Goal: Task Accomplishment & Management: Use online tool/utility

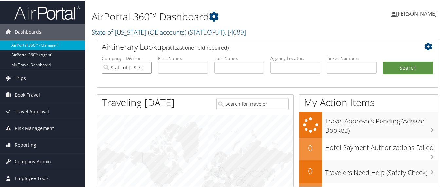
click at [146, 67] on input "State of Utah (OE accounts)" at bounding box center [127, 67] width 50 height 12
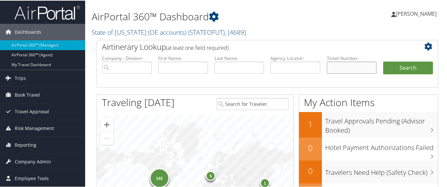
click at [346, 62] on input "text" at bounding box center [352, 67] width 50 height 12
paste input "8900897450470"
type input "8900897450470"
click at [405, 66] on button "Search" at bounding box center [408, 67] width 50 height 13
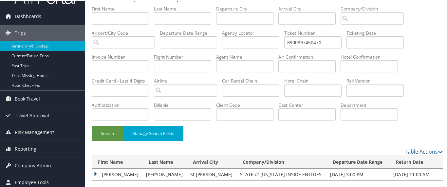
scroll to position [24, 0]
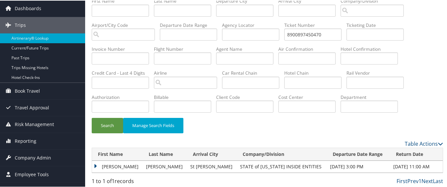
click at [109, 165] on td "LESLIE A" at bounding box center [117, 166] width 51 height 12
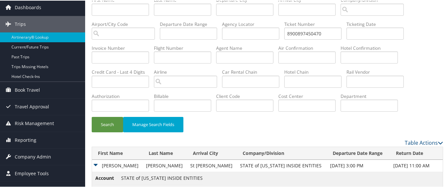
scroll to position [71, 0]
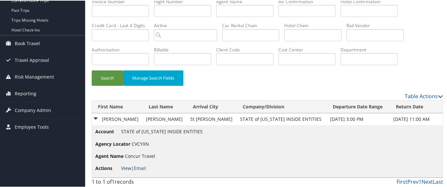
click at [126, 167] on link "View" at bounding box center [126, 167] width 10 height 6
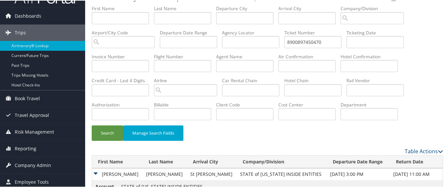
scroll to position [0, 0]
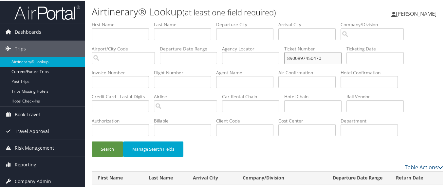
drag, startPoint x: 328, startPoint y: 59, endPoint x: 283, endPoint y: 55, distance: 45.3
click at [283, 21] on ul "First Name Last Name Departure City Arrival City Company/Division Airport/City …" at bounding box center [267, 21] width 351 height 0
paste input "881454"
click at [117, 143] on button "Search" at bounding box center [107, 148] width 31 height 15
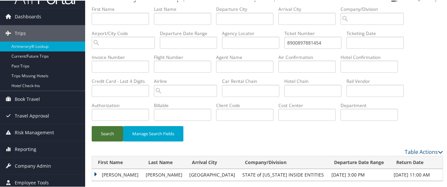
scroll to position [24, 0]
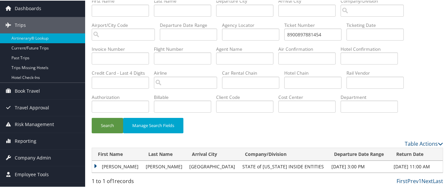
click at [94, 164] on td "DEBORAH K" at bounding box center [117, 166] width 50 height 12
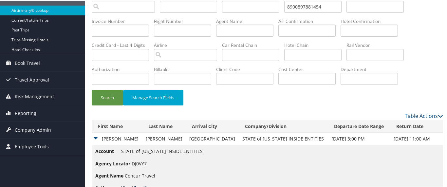
scroll to position [71, 0]
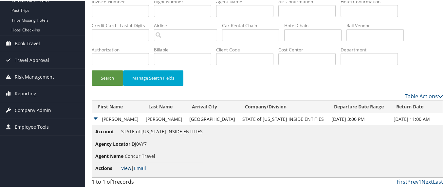
click at [126, 164] on link "View" at bounding box center [126, 167] width 10 height 6
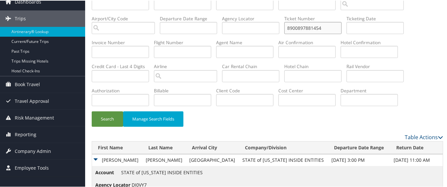
drag, startPoint x: 326, startPoint y: 27, endPoint x: 263, endPoint y: 26, distance: 62.8
paste input "0"
click at [100, 114] on button "Search" at bounding box center [107, 118] width 31 height 15
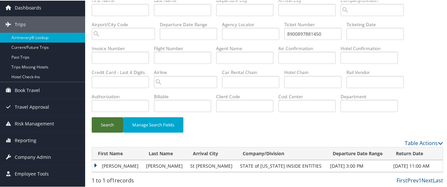
scroll to position [24, 0]
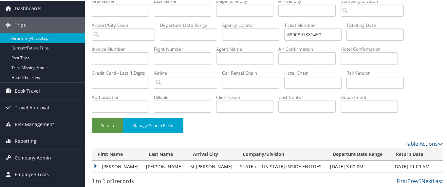
click at [94, 163] on td "DEBORAH K" at bounding box center [117, 166] width 51 height 12
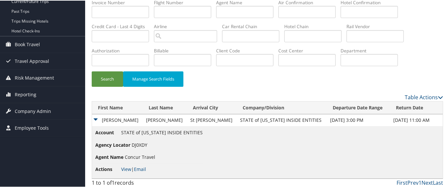
scroll to position [71, 0]
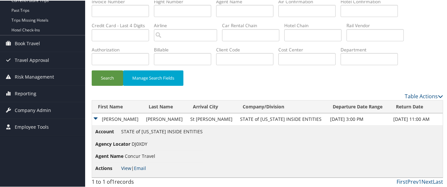
click at [125, 166] on link "View" at bounding box center [126, 167] width 10 height 6
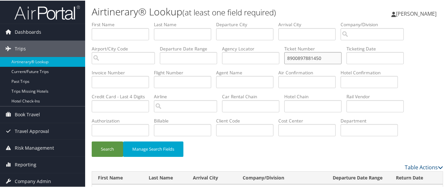
drag, startPoint x: 327, startPoint y: 57, endPoint x: 262, endPoint y: 56, distance: 64.8
click at [262, 21] on ul "First Name Last Name Departure City Arrival City Company/Division Airport/City …" at bounding box center [267, 21] width 351 height 0
paste input "758994"
type input "8900897758994"
click at [102, 148] on button "Search" at bounding box center [107, 148] width 31 height 15
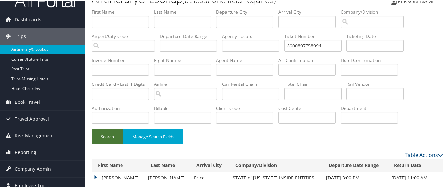
scroll to position [24, 0]
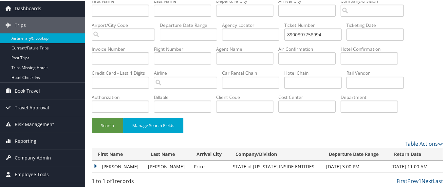
click at [94, 163] on td "DEBORAH K" at bounding box center [118, 166] width 53 height 12
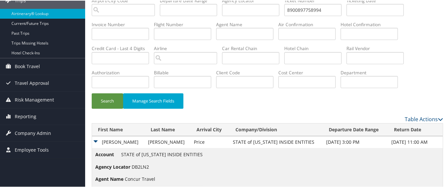
scroll to position [71, 0]
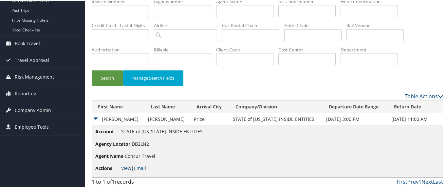
click at [128, 165] on link "View" at bounding box center [126, 167] width 10 height 6
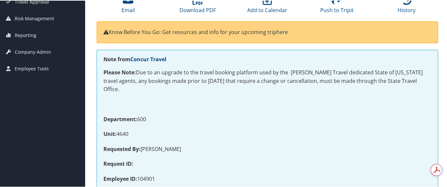
scroll to position [41, 0]
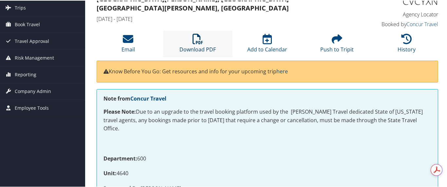
click at [198, 38] on icon at bounding box center [197, 38] width 10 height 10
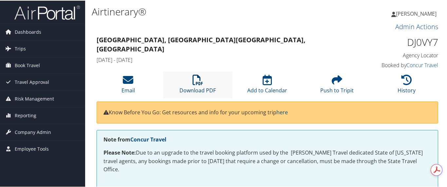
click at [194, 80] on icon at bounding box center [197, 79] width 10 height 10
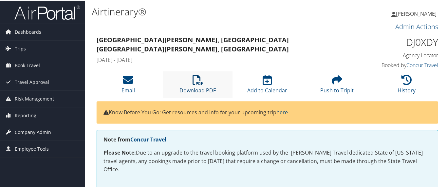
click at [194, 86] on link "Download PDF" at bounding box center [197, 86] width 36 height 16
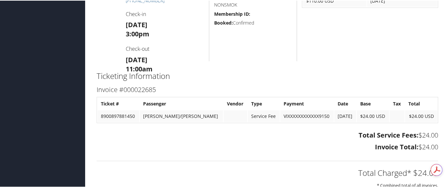
scroll to position [327, 0]
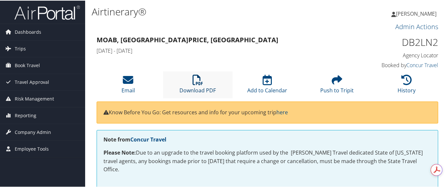
click at [194, 81] on icon at bounding box center [197, 79] width 10 height 10
